Goal: Information Seeking & Learning: Learn about a topic

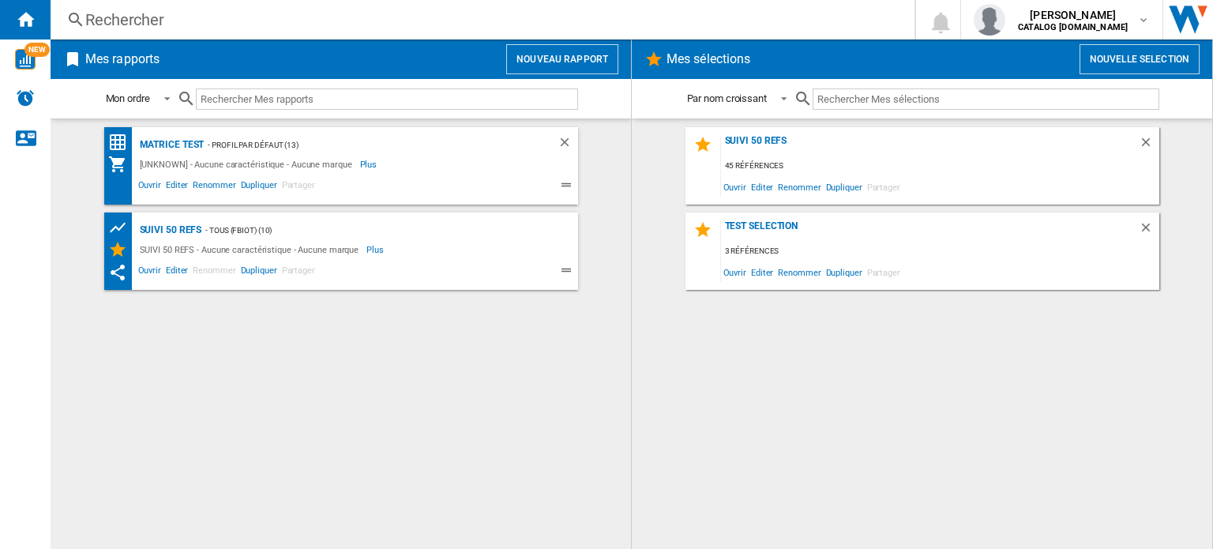
click at [181, 17] on div "Rechercher" at bounding box center [479, 20] width 788 height 22
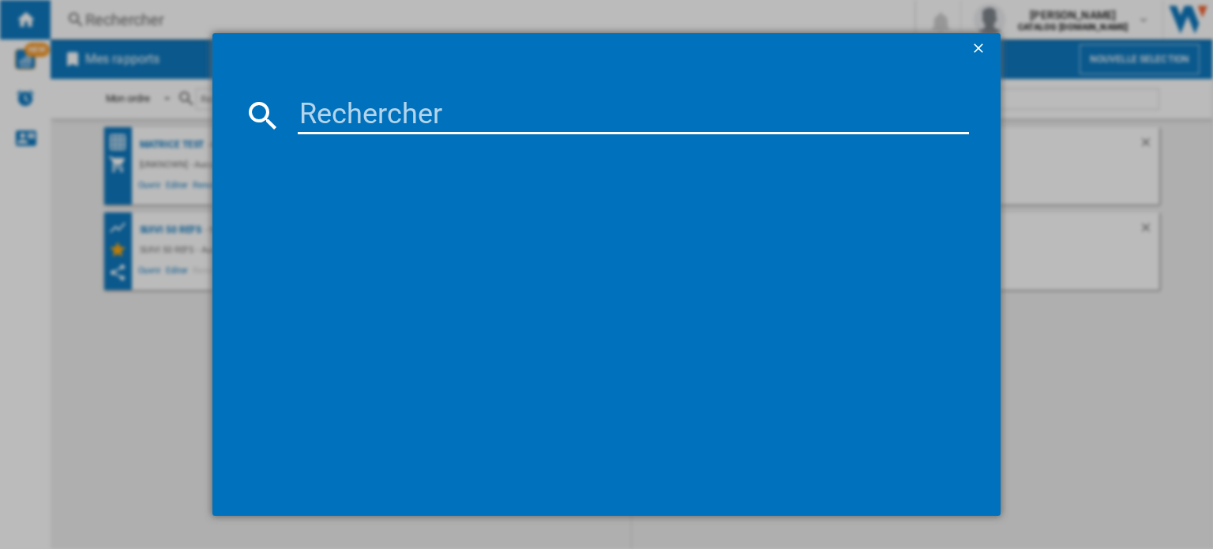
click at [339, 113] on input at bounding box center [633, 115] width 671 height 38
type input "ez831GF"
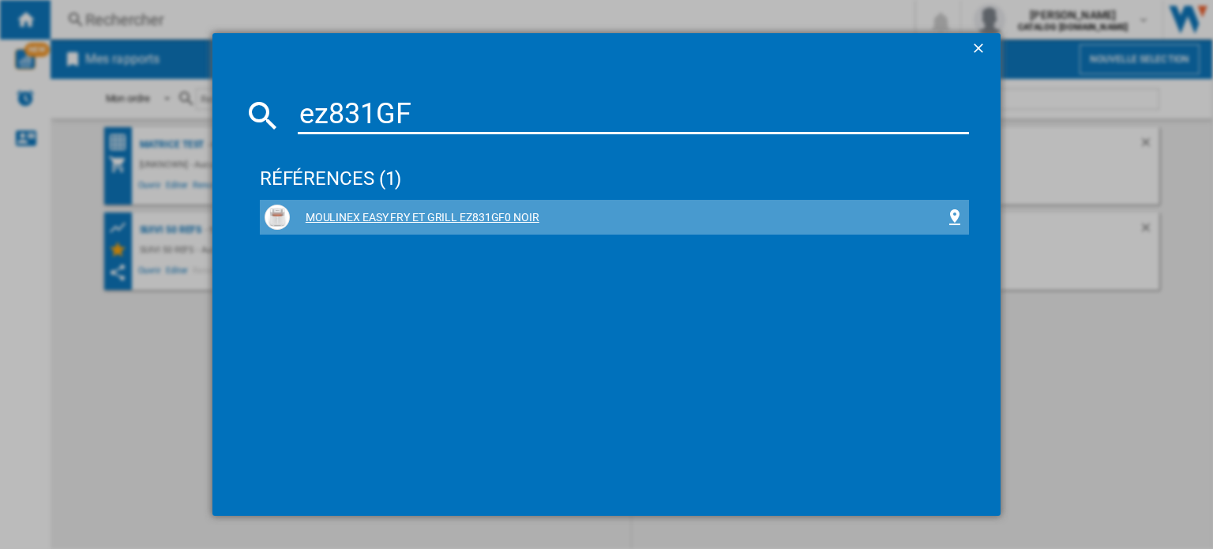
click at [372, 212] on div "MOULINEX EASY FRY ET GRILL EZ831GF0 NOIR" at bounding box center [617, 218] width 655 height 16
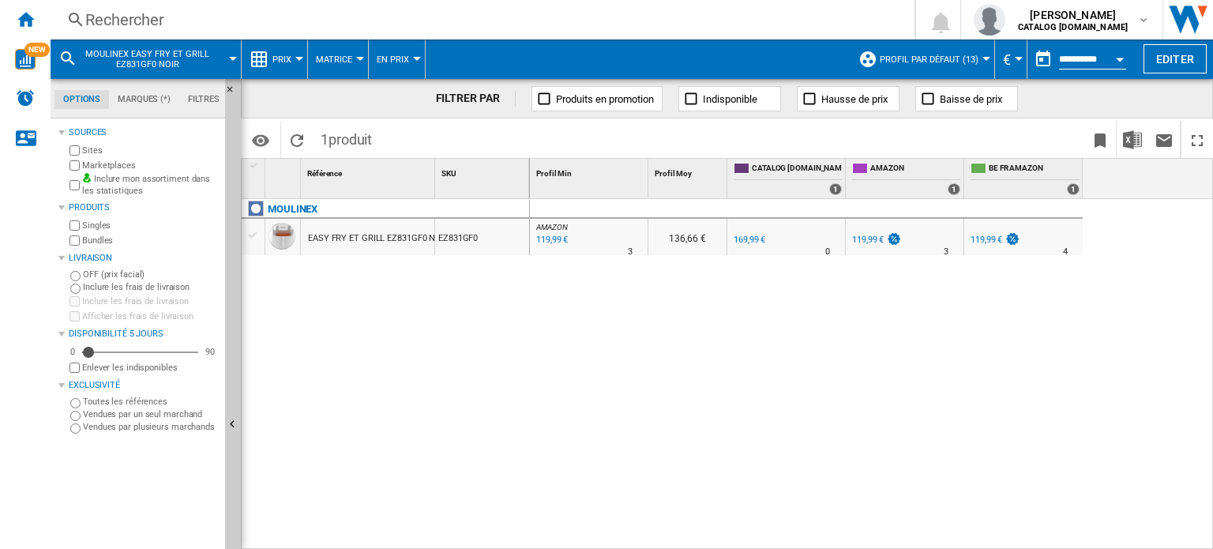
click at [298, 62] on button "Prix" at bounding box center [285, 58] width 27 height 39
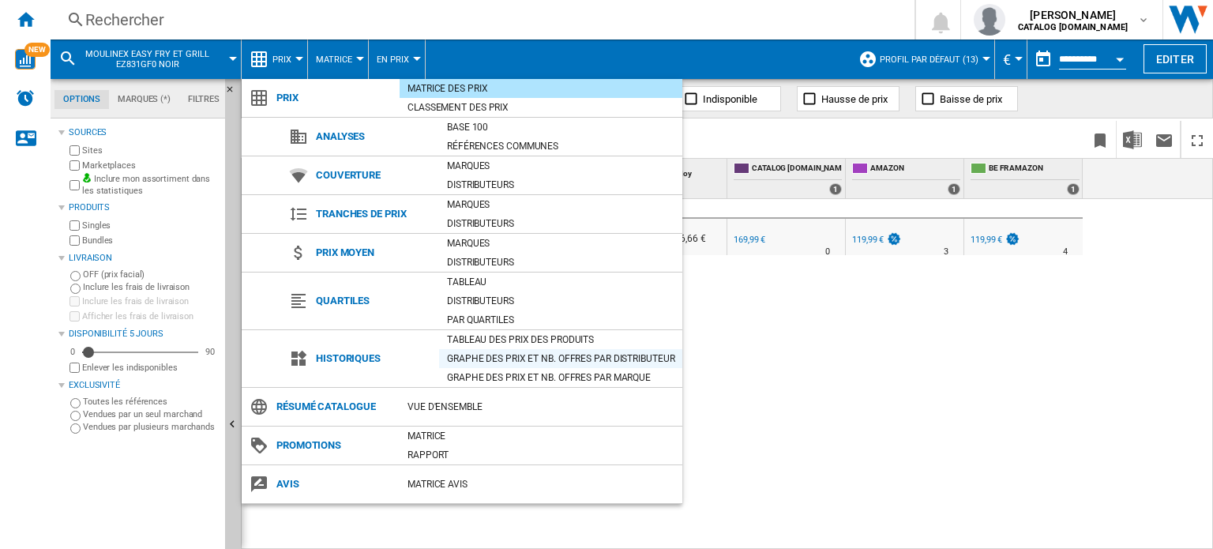
click at [478, 351] on div "Graphe des prix et nb. offres par distributeur" at bounding box center [560, 359] width 243 height 16
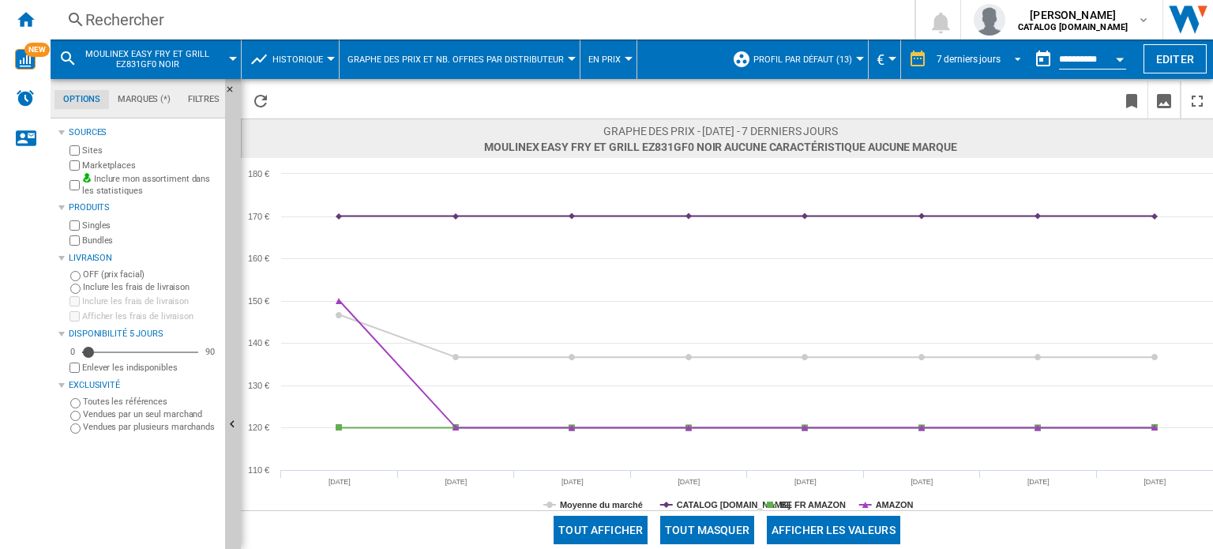
click at [1012, 54] on span "REPORTS.WIZARD.STEPS.REPORT.STEPS.REPORT_OPTIONS.PERIOD: 7 derniers jours" at bounding box center [1012, 58] width 19 height 14
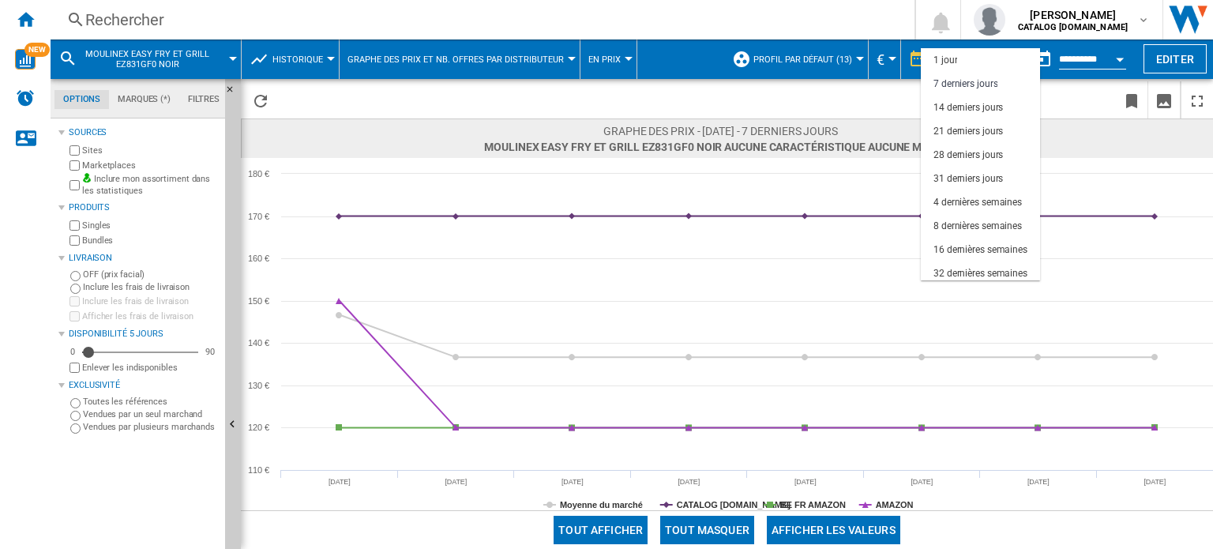
scroll to position [23, 0]
click at [970, 244] on div "32 dernières semaines" at bounding box center [980, 250] width 94 height 13
